Goal: Information Seeking & Learning: Understand process/instructions

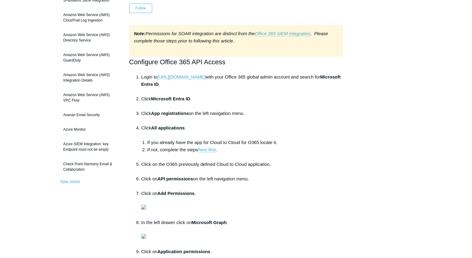
scroll to position [81, 0]
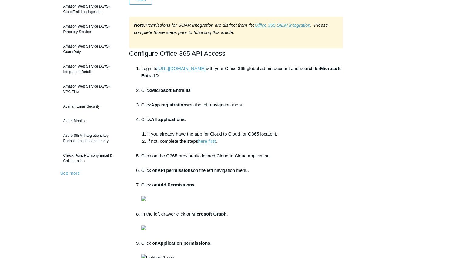
drag, startPoint x: 178, startPoint y: 69, endPoint x: 169, endPoint y: 67, distance: 9.2
click at [169, 67] on link "[URL][DOMAIN_NAME]" at bounding box center [181, 68] width 48 height 5
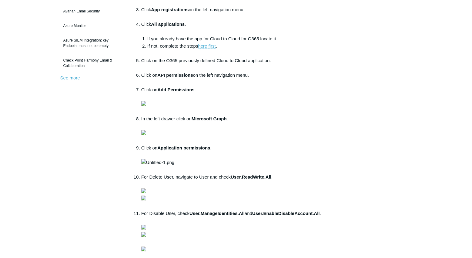
scroll to position [182, 0]
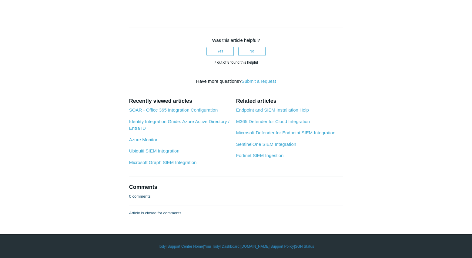
scroll to position [2323, 0]
